Goal: Complete application form

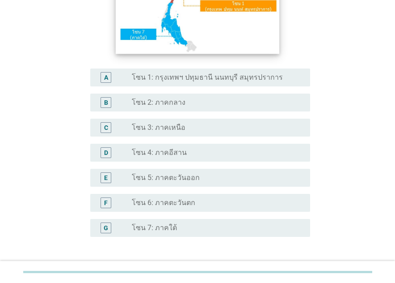
scroll to position [179, 0]
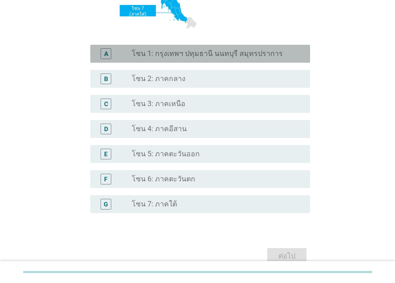
click at [204, 58] on label "โซน 1: กรุงเทพฯ ปทุมธานี นนทบุรี สมุทรปราการ" at bounding box center [207, 53] width 151 height 9
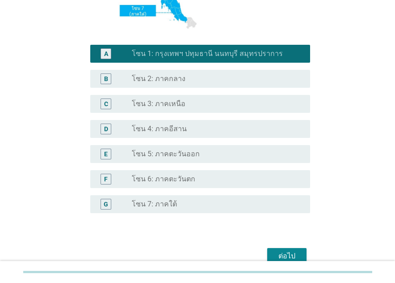
click at [280, 252] on div "ต่อไป" at bounding box center [287, 255] width 25 height 11
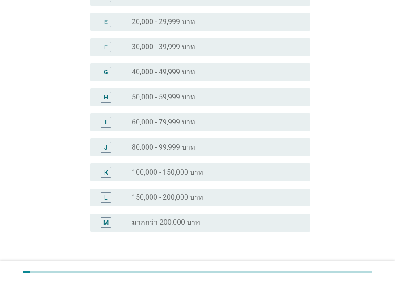
scroll to position [0, 0]
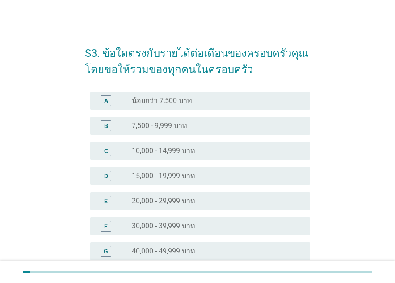
click at [197, 222] on div "radio_button_unchecked 30,000 - 39,999 บาท" at bounding box center [214, 225] width 164 height 9
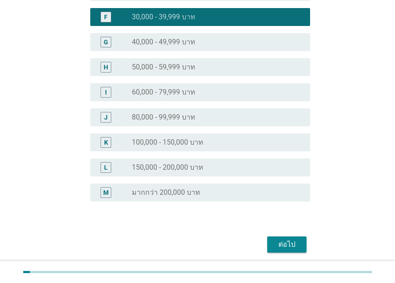
scroll to position [224, 0]
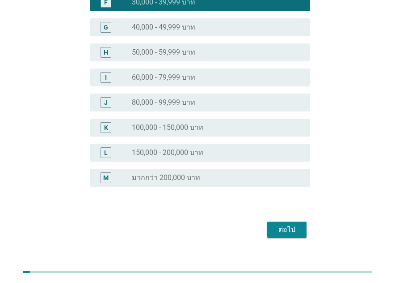
click at [286, 226] on div "ต่อไป" at bounding box center [287, 229] width 25 height 11
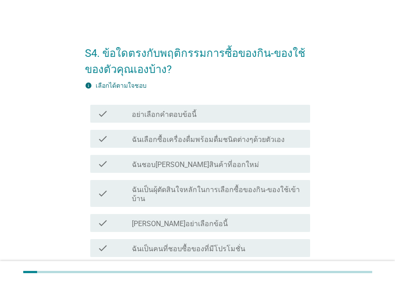
click at [206, 190] on label "ฉันเป็นผุ้ตัดสินใจหลักในการเลือกซื้อของกิน-ของใช้เข้าบ้าน" at bounding box center [217, 194] width 171 height 18
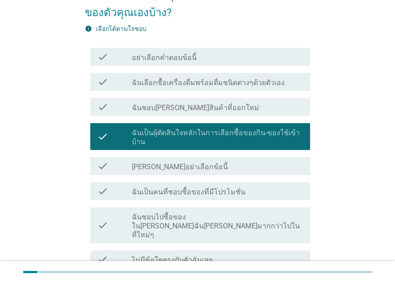
scroll to position [116, 0]
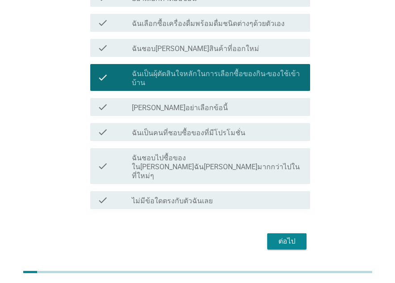
click at [272, 233] on button "ต่อไป" at bounding box center [286, 241] width 39 height 16
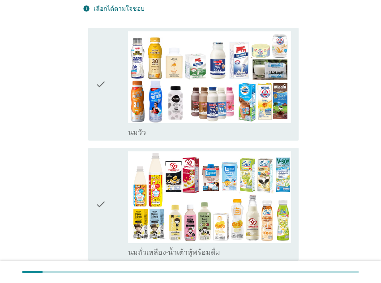
scroll to position [179, 0]
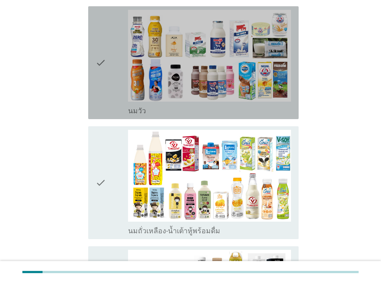
click at [106, 68] on div "check" at bounding box center [111, 63] width 33 height 106
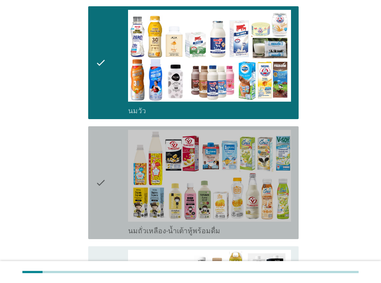
click at [102, 141] on icon "check" at bounding box center [100, 183] width 11 height 106
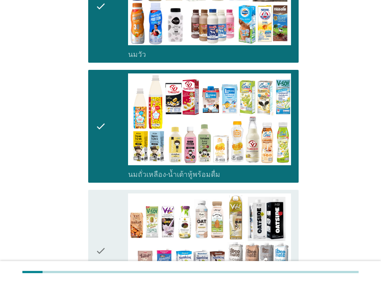
scroll to position [313, 0]
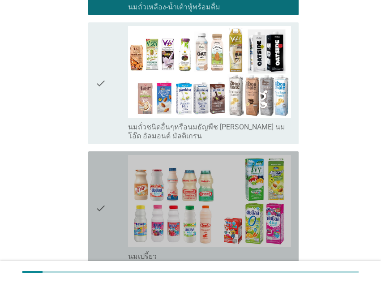
click at [100, 155] on icon "check" at bounding box center [100, 208] width 11 height 106
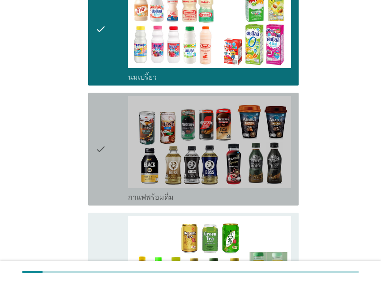
click at [100, 152] on icon "check" at bounding box center [100, 149] width 11 height 106
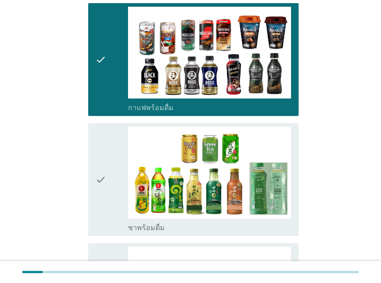
click at [100, 152] on icon "check" at bounding box center [100, 180] width 11 height 106
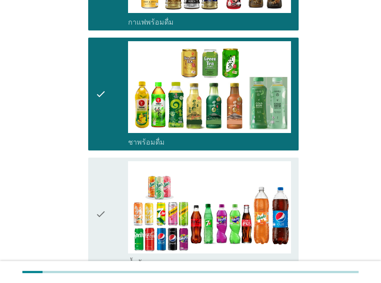
scroll to position [850, 0]
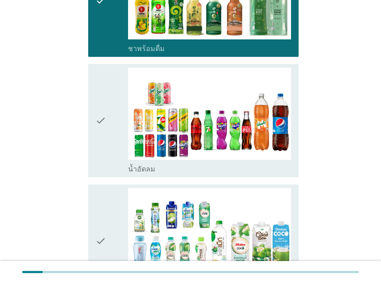
click at [100, 131] on icon "check" at bounding box center [100, 121] width 11 height 106
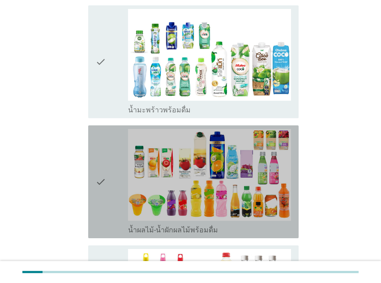
click at [106, 186] on icon "check" at bounding box center [100, 182] width 11 height 106
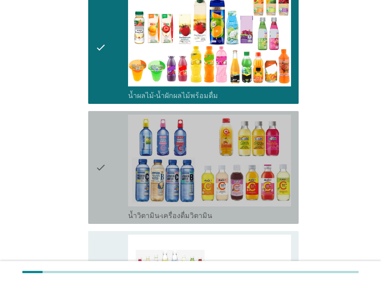
click at [104, 187] on icon "check" at bounding box center [100, 167] width 11 height 106
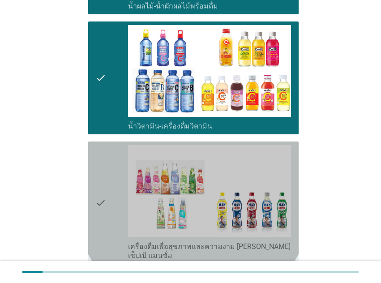
click at [104, 186] on icon "check" at bounding box center [100, 202] width 11 height 114
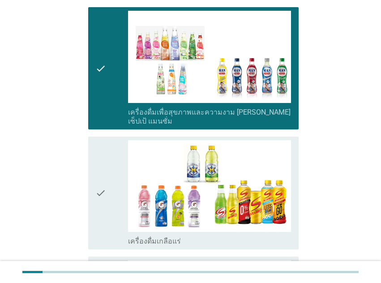
click at [104, 186] on icon "check" at bounding box center [100, 193] width 11 height 106
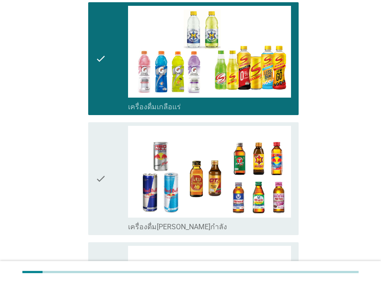
click at [104, 186] on icon "check" at bounding box center [100, 179] width 11 height 106
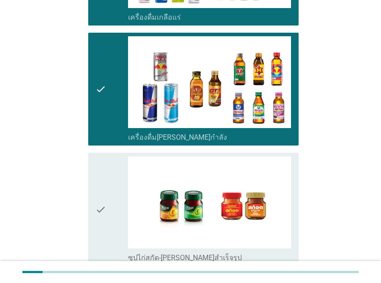
click at [104, 186] on icon "check" at bounding box center [100, 209] width 11 height 106
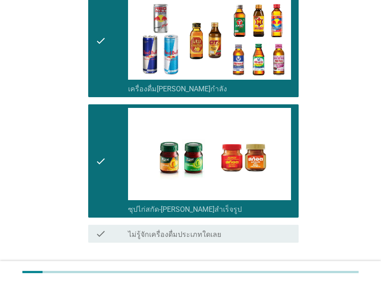
scroll to position [1693, 0]
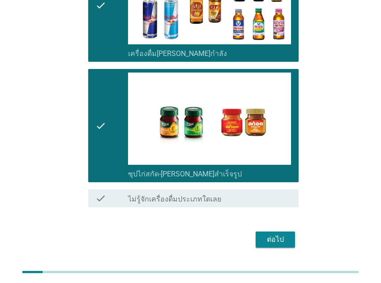
click at [274, 231] on button "ต่อไป" at bounding box center [274, 239] width 39 height 16
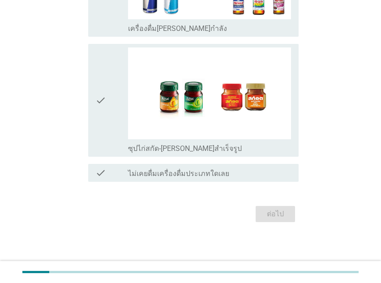
scroll to position [0, 0]
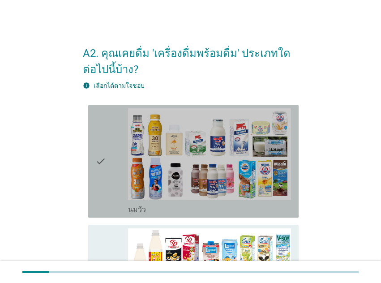
click at [105, 171] on icon "check" at bounding box center [100, 161] width 11 height 106
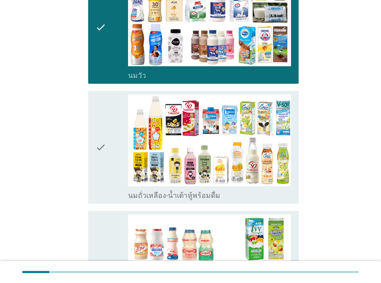
scroll to position [134, 0]
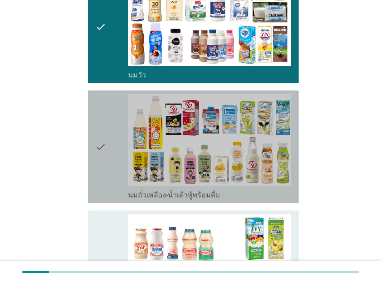
click at [107, 163] on div "check" at bounding box center [111, 147] width 33 height 106
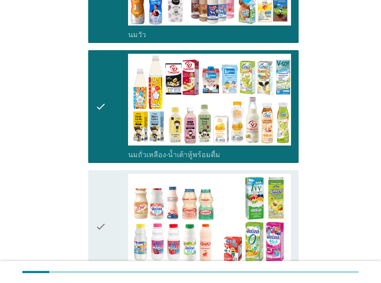
scroll to position [224, 0]
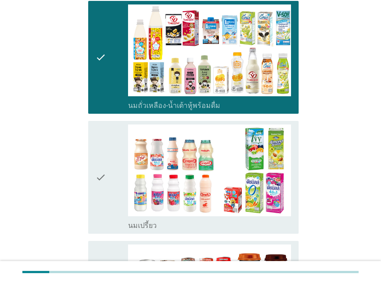
click at [107, 163] on div "check" at bounding box center [111, 177] width 33 height 106
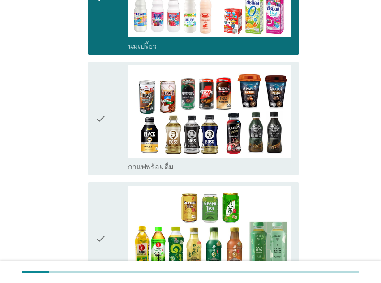
scroll to position [492, 0]
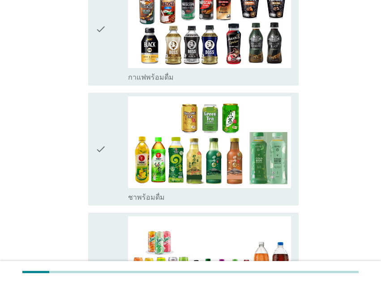
click at [107, 163] on div "check" at bounding box center [111, 149] width 33 height 106
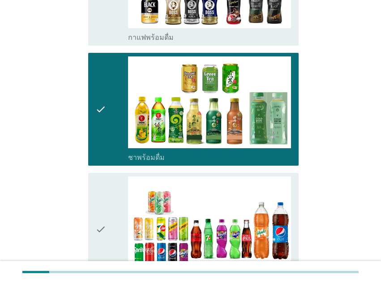
scroll to position [626, 0]
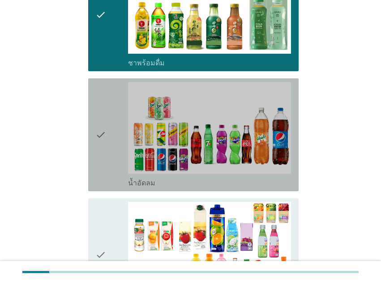
click at [106, 162] on div "check" at bounding box center [111, 135] width 33 height 106
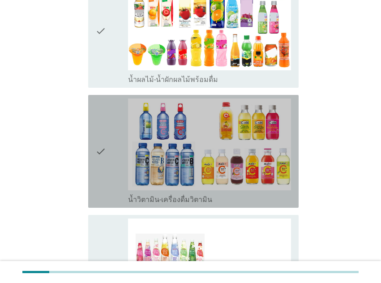
click at [106, 163] on icon "check" at bounding box center [100, 151] width 11 height 106
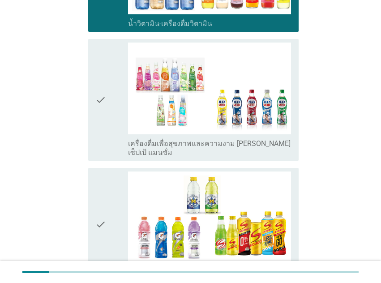
scroll to position [1029, 0]
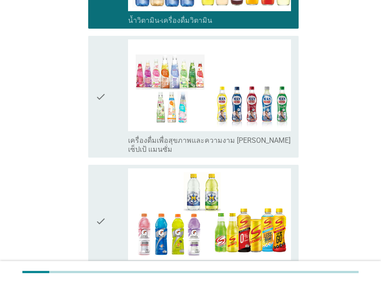
click at [106, 126] on div "check" at bounding box center [111, 96] width 33 height 114
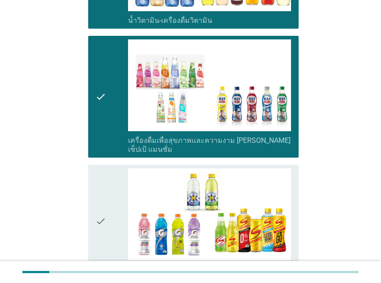
click at [106, 183] on icon "check" at bounding box center [100, 221] width 11 height 106
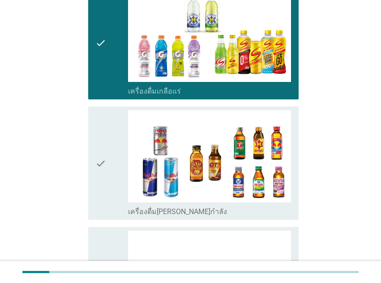
scroll to position [1207, 0]
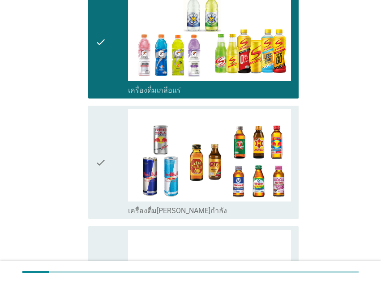
click at [106, 177] on div "check" at bounding box center [111, 162] width 33 height 106
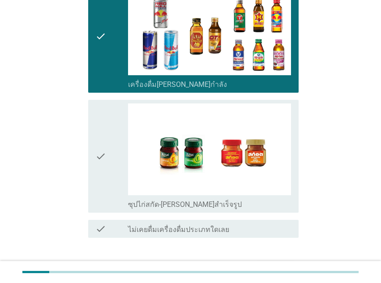
scroll to position [1380, 0]
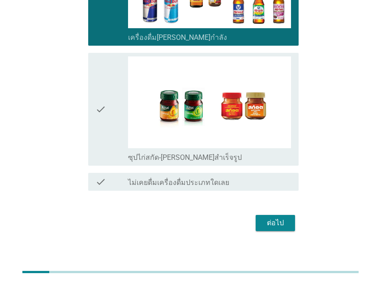
click at [268, 217] on div "ต่อไป" at bounding box center [274, 222] width 25 height 11
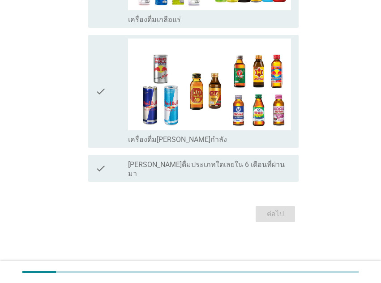
scroll to position [0, 0]
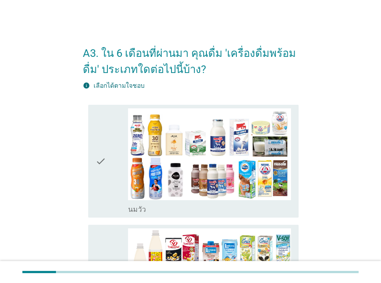
click at [113, 173] on div "check" at bounding box center [111, 161] width 33 height 106
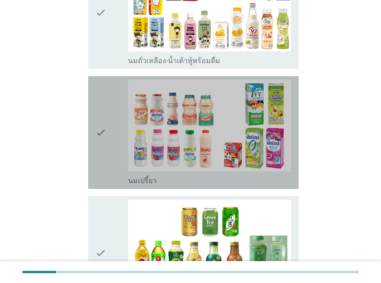
click at [112, 144] on div "check" at bounding box center [111, 133] width 33 height 106
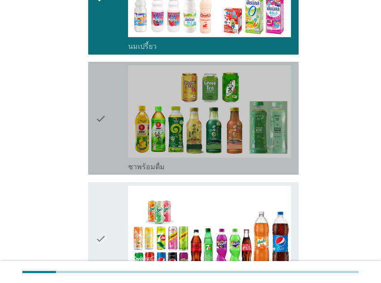
click at [107, 141] on div "check" at bounding box center [111, 118] width 33 height 106
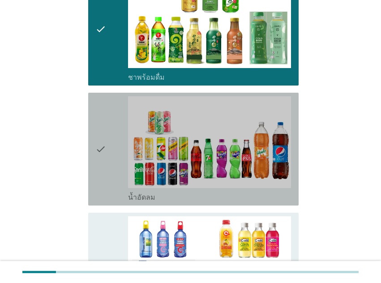
click at [106, 144] on icon "check" at bounding box center [100, 149] width 11 height 106
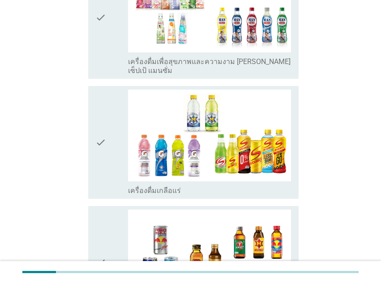
scroll to position [894, 0]
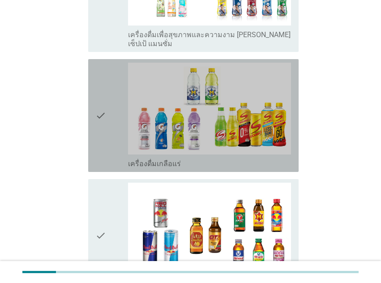
click at [93, 127] on div "check check_box เครื่องดื่มเกลือแร่" at bounding box center [193, 115] width 210 height 113
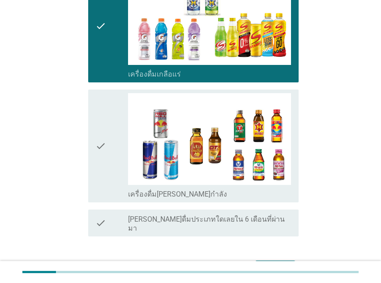
click at [95, 131] on icon "check" at bounding box center [100, 146] width 11 height 106
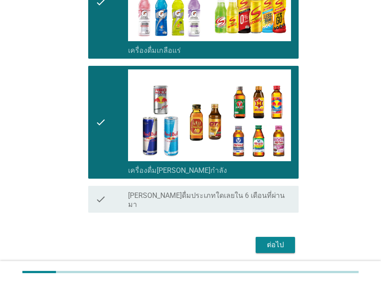
scroll to position [1020, 0]
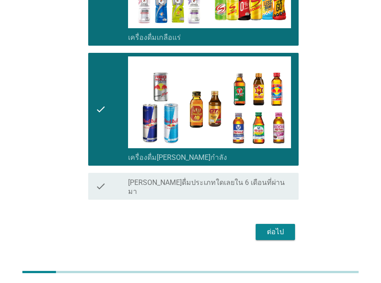
click at [275, 226] on div "ต่อไป" at bounding box center [274, 231] width 25 height 11
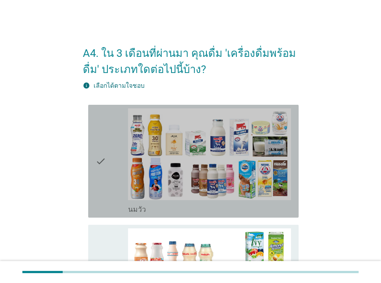
click at [93, 151] on div "check check_box_outline_blank [PERSON_NAME]" at bounding box center [193, 161] width 210 height 113
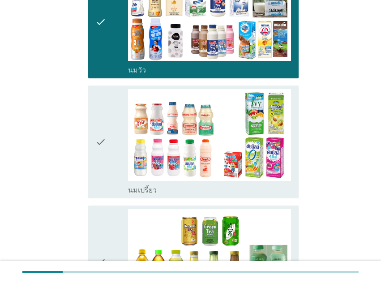
scroll to position [268, 0]
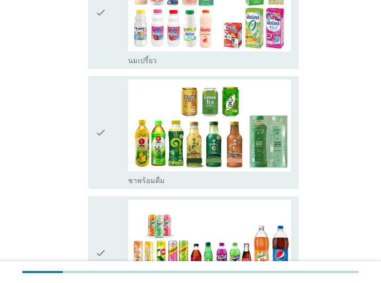
click at [97, 42] on icon "check" at bounding box center [100, 13] width 11 height 106
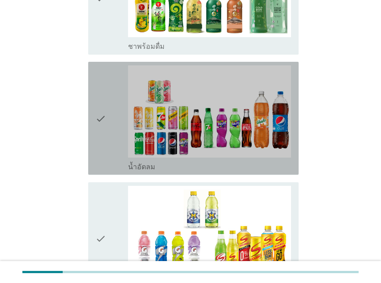
click at [102, 135] on icon "check" at bounding box center [100, 118] width 11 height 106
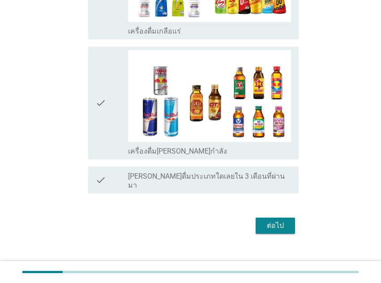
scroll to position [660, 0]
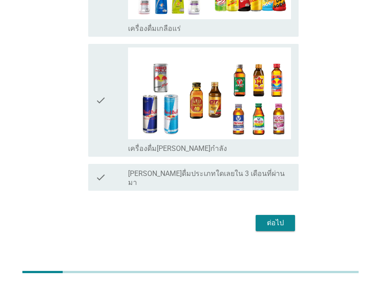
click at [282, 217] on div "ต่อไป" at bounding box center [274, 222] width 25 height 11
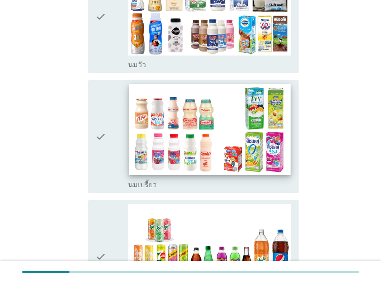
scroll to position [179, 0]
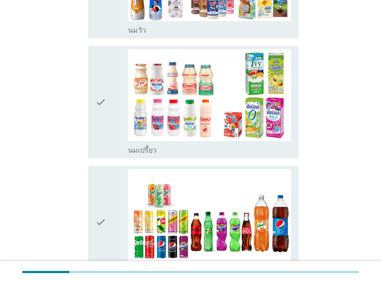
click at [92, 113] on div "check check_box นมเปรี้ยว" at bounding box center [193, 102] width 210 height 113
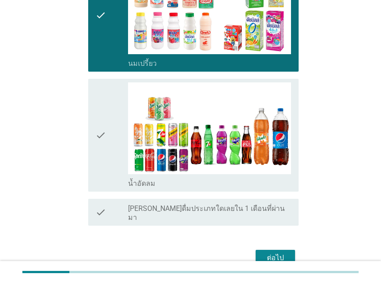
scroll to position [268, 0]
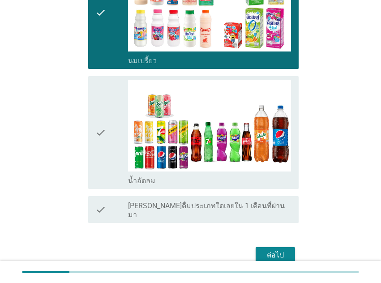
click at [104, 125] on icon "check" at bounding box center [100, 133] width 11 height 106
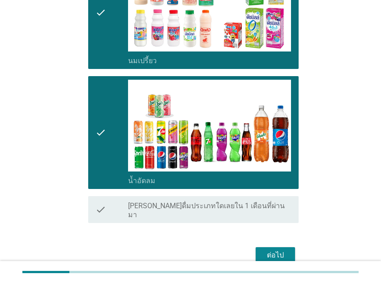
click at [278, 250] on div "ต่อไป" at bounding box center [274, 255] width 25 height 11
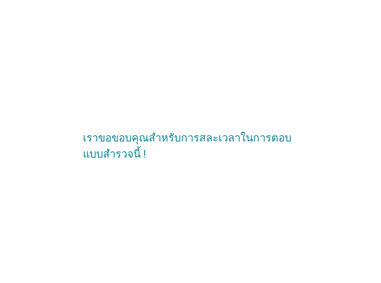
scroll to position [0, 0]
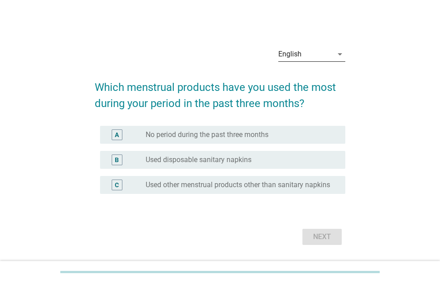
click at [329, 54] on div "English" at bounding box center [306, 54] width 55 height 14
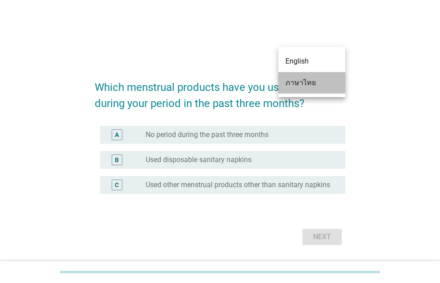
click at [315, 84] on div "ภาษาไทย" at bounding box center [312, 82] width 53 height 11
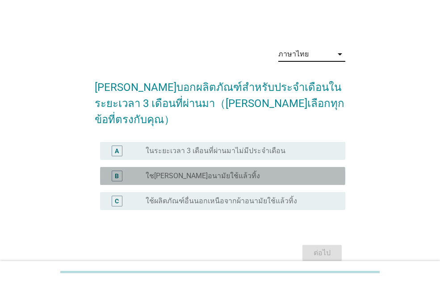
click at [272, 171] on div "radio_button_unchecked ใชเผ้าอนามัยใช้แล้วทิ้ง" at bounding box center [239, 175] width 186 height 9
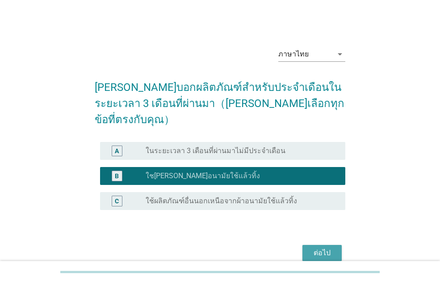
click at [310, 247] on div "ต่อไป" at bounding box center [322, 252] width 25 height 11
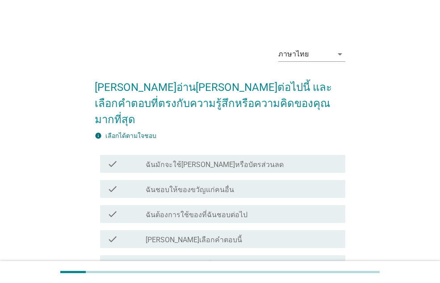
click at [214, 160] on label "ฉันมักจะใช้คูปองหรือบัตรส่วนลด" at bounding box center [215, 164] width 138 height 9
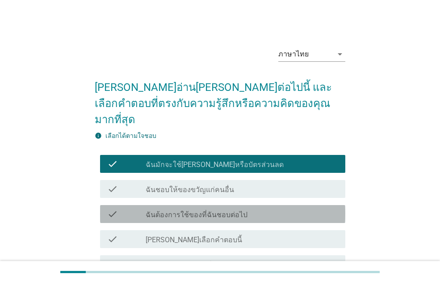
click at [219, 210] on label "ฉันต้องการใช้ของที่ฉันชอบต่อไป" at bounding box center [197, 214] width 102 height 9
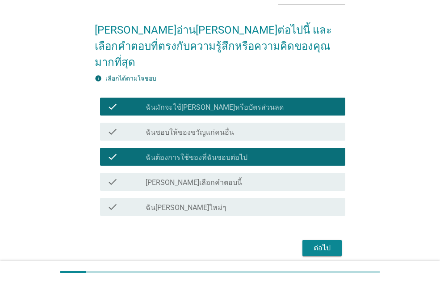
scroll to position [78, 0]
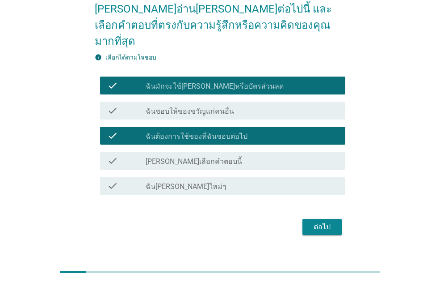
click at [228, 180] on div "check_box_outline_blank ฉันชอบผลิตภัณฑ์ใหม่ๆ" at bounding box center [242, 185] width 193 height 11
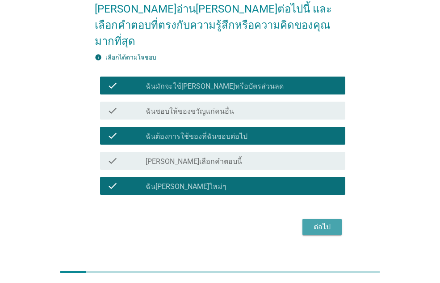
click at [316, 221] on div "ต่อไป" at bounding box center [322, 226] width 25 height 11
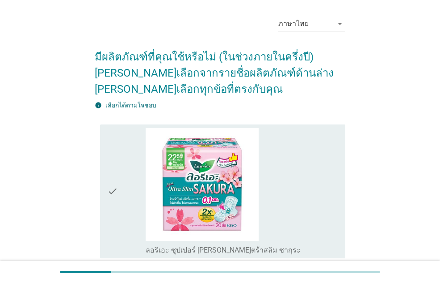
scroll to position [45, 0]
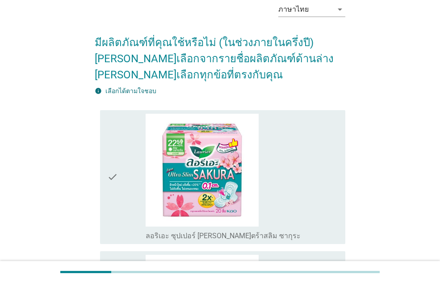
drag, startPoint x: 244, startPoint y: 88, endPoint x: 285, endPoint y: 100, distance: 43.4
click at [247, 88] on div "info เลือกได้ตามใจชอบ" at bounding box center [220, 90] width 251 height 9
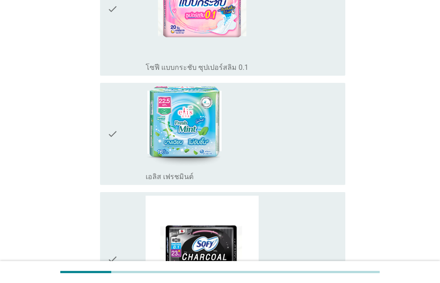
scroll to position [870, 0]
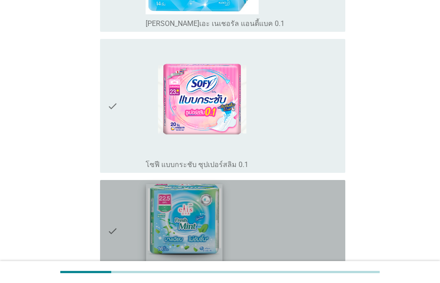
click at [168, 225] on img at bounding box center [184, 224] width 76 height 80
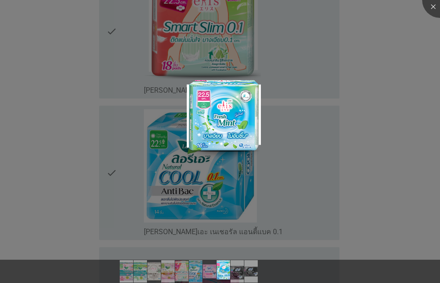
scroll to position [647, 0]
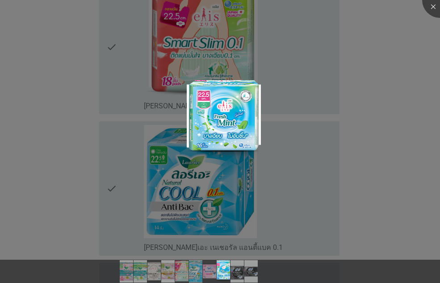
click at [413, 153] on div at bounding box center [220, 141] width 440 height 283
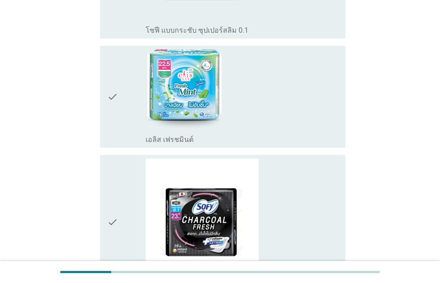
click at [114, 123] on icon "check" at bounding box center [112, 96] width 11 height 95
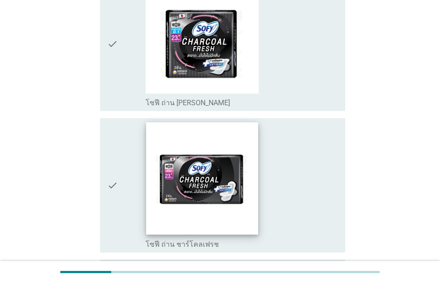
scroll to position [1228, 0]
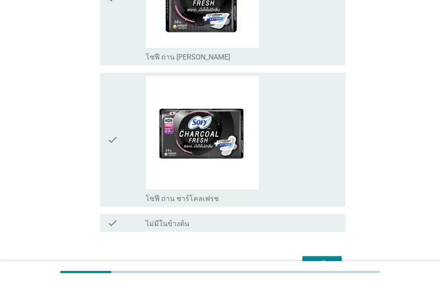
click at [333, 258] on div "ต่อไป" at bounding box center [322, 263] width 25 height 11
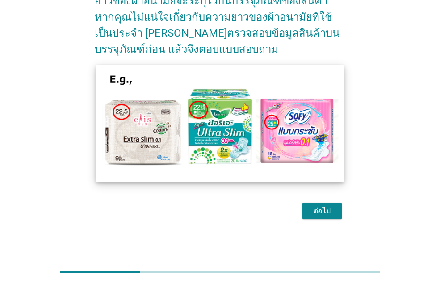
click at [304, 131] on img at bounding box center [220, 123] width 248 height 116
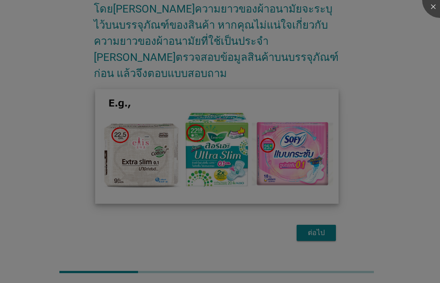
scroll to position [94, 0]
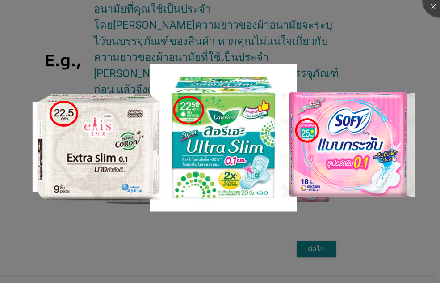
click at [233, 254] on div at bounding box center [220, 141] width 440 height 283
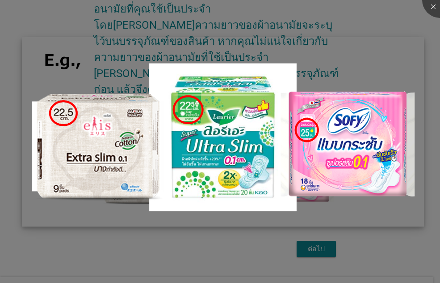
click at [381, 225] on img at bounding box center [223, 131] width 402 height 189
click at [392, 165] on img at bounding box center [223, 131] width 402 height 189
click at [374, 79] on img at bounding box center [223, 131] width 402 height 189
click at [370, 58] on img at bounding box center [223, 131] width 402 height 189
click at [120, 135] on img at bounding box center [223, 131] width 402 height 189
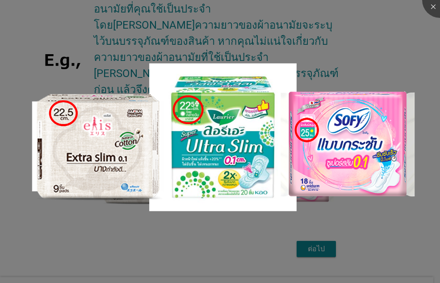
click at [0, 0] on li at bounding box center [0, 0] width 0 height 0
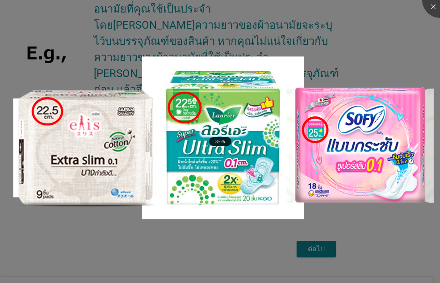
click at [0, 0] on li at bounding box center [0, 0] width 0 height 0
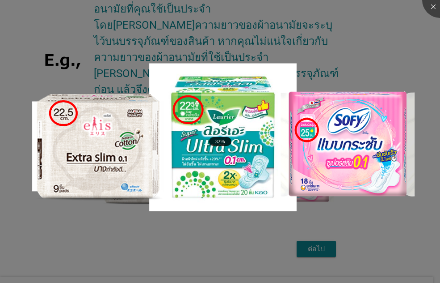
click at [0, 0] on li at bounding box center [0, 0] width 0 height 0
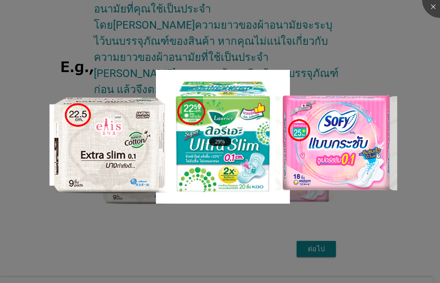
click at [0, 0] on li at bounding box center [0, 0] width 0 height 0
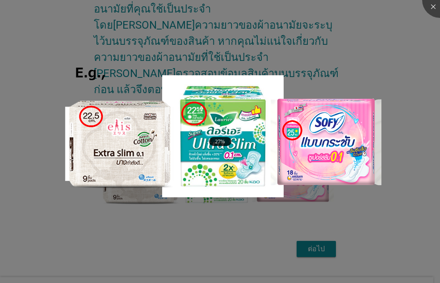
click at [0, 0] on li at bounding box center [0, 0] width 0 height 0
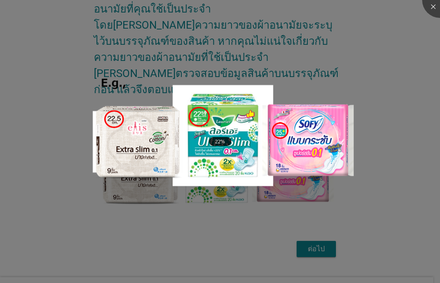
click at [0, 0] on li at bounding box center [0, 0] width 0 height 0
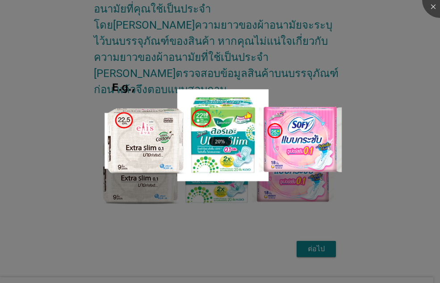
click at [0, 0] on li at bounding box center [0, 0] width 0 height 0
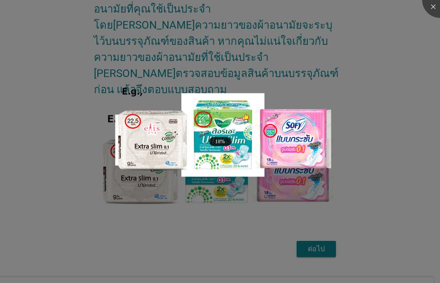
click at [0, 0] on li at bounding box center [0, 0] width 0 height 0
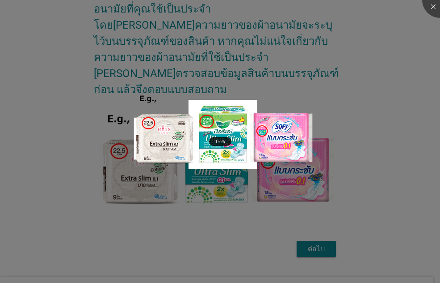
click at [0, 0] on li at bounding box center [0, 0] width 0 height 0
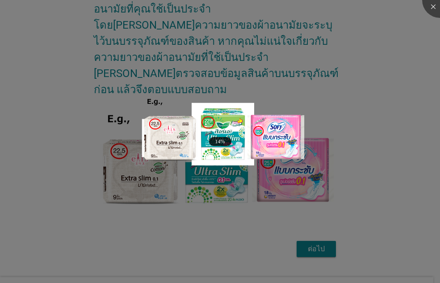
click at [0, 0] on li at bounding box center [0, 0] width 0 height 0
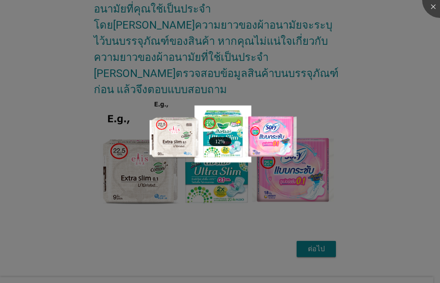
click at [200, 230] on div at bounding box center [220, 141] width 440 height 283
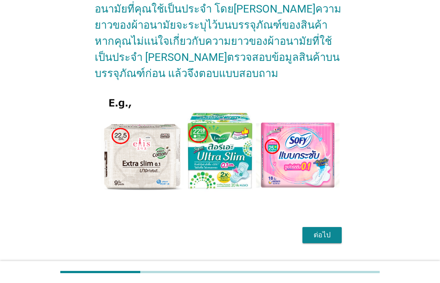
click at [334, 236] on div "ต่อไป" at bounding box center [322, 234] width 25 height 11
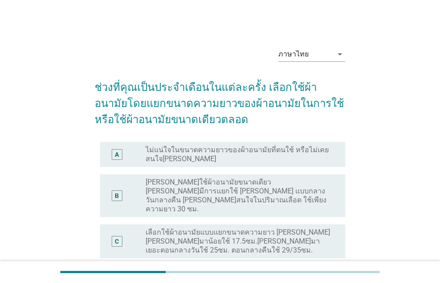
click at [197, 228] on label "เลือกใช้ผ้าอนามัยแบบแยกขนาดความยาว เช่น วันที่มาน้อยใช้ 17.5ซม.วันที่มาเยอะตอนก…" at bounding box center [239, 241] width 186 height 27
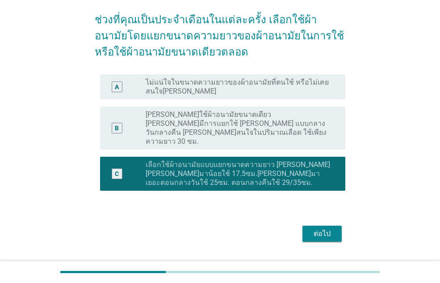
scroll to position [72, 0]
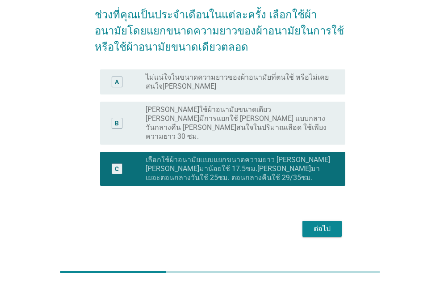
click at [322, 223] on div "ต่อไป" at bounding box center [322, 228] width 25 height 11
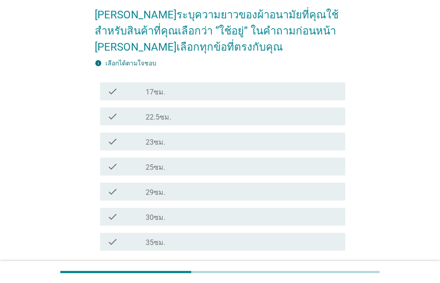
scroll to position [0, 0]
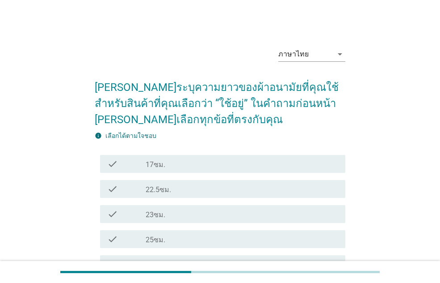
click at [173, 238] on div "check_box_outline_blank 25ซม." at bounding box center [242, 238] width 193 height 11
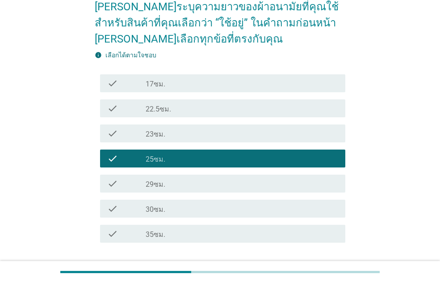
scroll to position [89, 0]
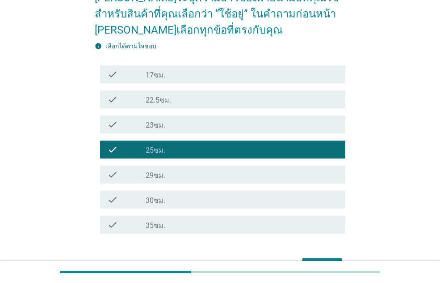
click at [212, 199] on div "check_box_outline_blank 30ซม." at bounding box center [242, 199] width 193 height 11
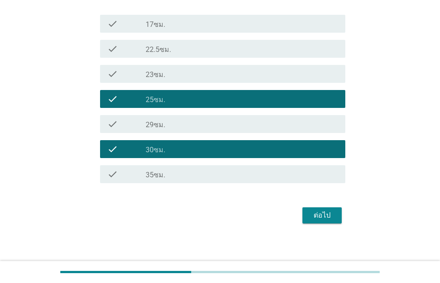
scroll to position [144, 0]
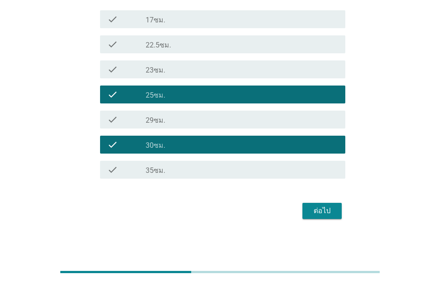
click at [195, 94] on div "check_box_outline_blank 25ซม." at bounding box center [242, 94] width 193 height 11
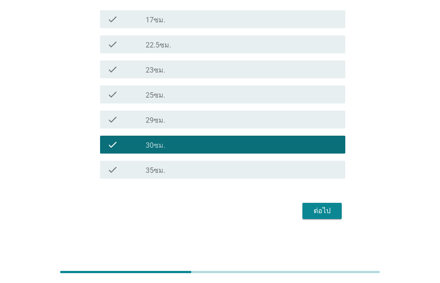
click at [189, 116] on div "check_box_outline_blank 29ซม." at bounding box center [242, 119] width 193 height 11
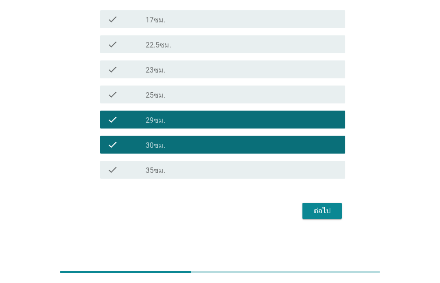
click at [327, 209] on div "ต่อไป" at bounding box center [322, 210] width 25 height 11
